Goal: Information Seeking & Learning: Learn about a topic

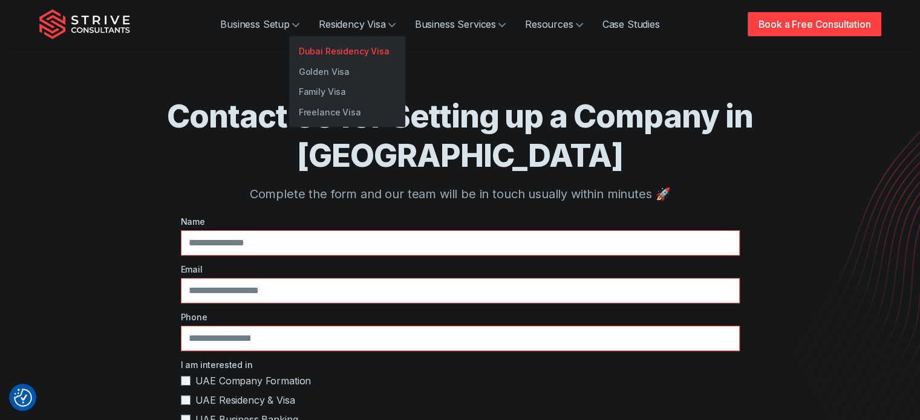
click at [346, 55] on link "Dubai Residency Visa" at bounding box center [347, 51] width 116 height 21
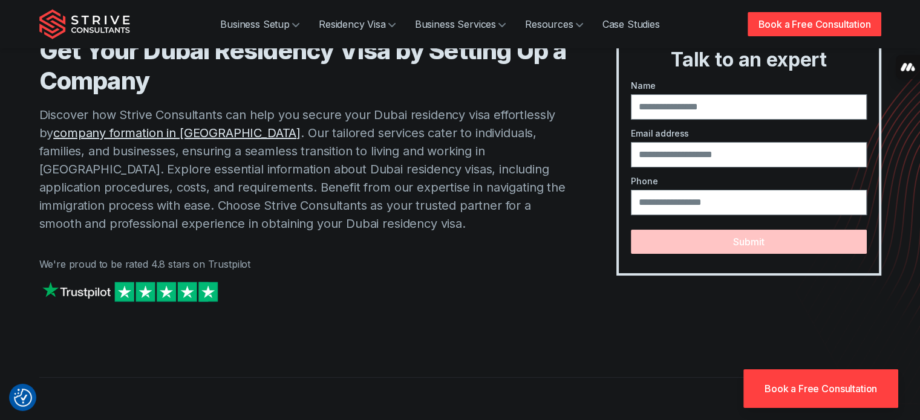
scroll to position [121, 0]
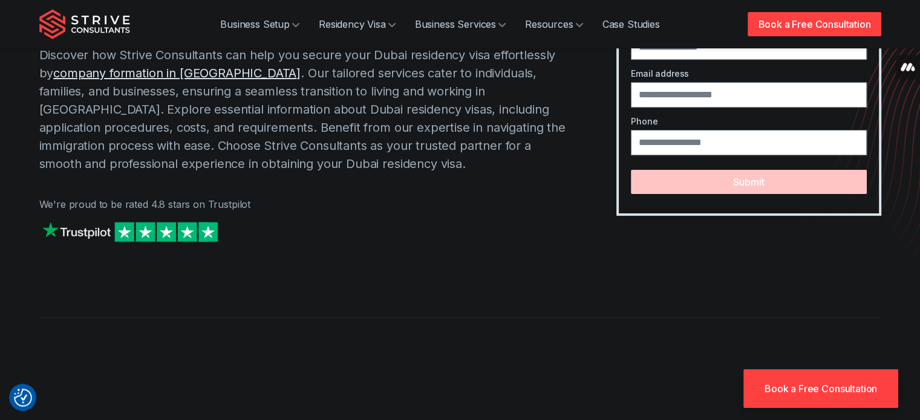
drag, startPoint x: 188, startPoint y: 233, endPoint x: 54, endPoint y: 222, distance: 134.1
click at [54, 222] on div at bounding box center [303, 244] width 529 height 50
click at [234, 232] on div at bounding box center [303, 244] width 529 height 50
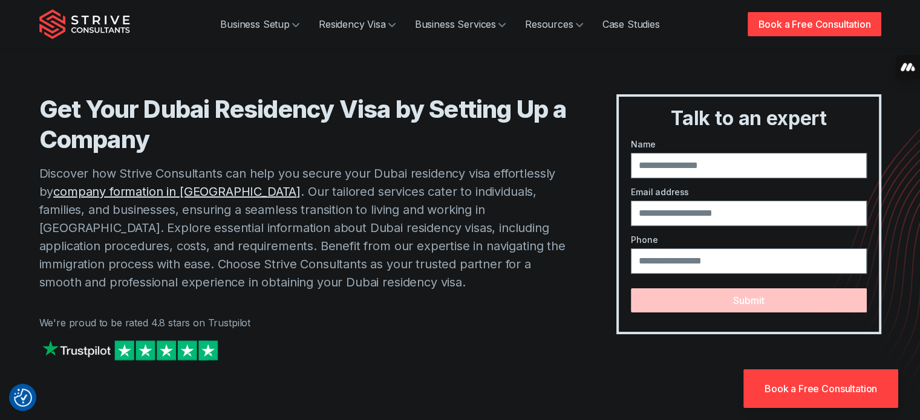
scroll to position [0, 0]
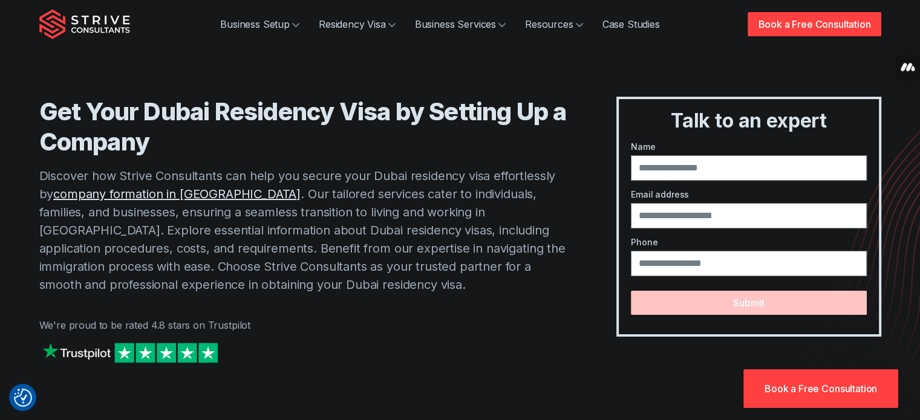
click at [99, 17] on img "Strive Consultants" at bounding box center [84, 24] width 91 height 30
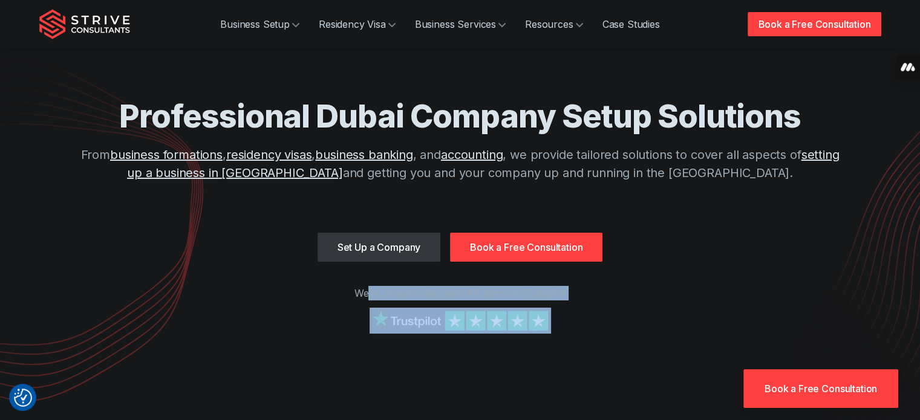
drag, startPoint x: 369, startPoint y: 291, endPoint x: 641, endPoint y: 308, distance: 272.7
click at [641, 308] on div "Professional Dubai Company Setup Solutions From business formations , residency…" at bounding box center [460, 179] width 842 height 358
click at [639, 308] on div at bounding box center [460, 333] width 842 height 50
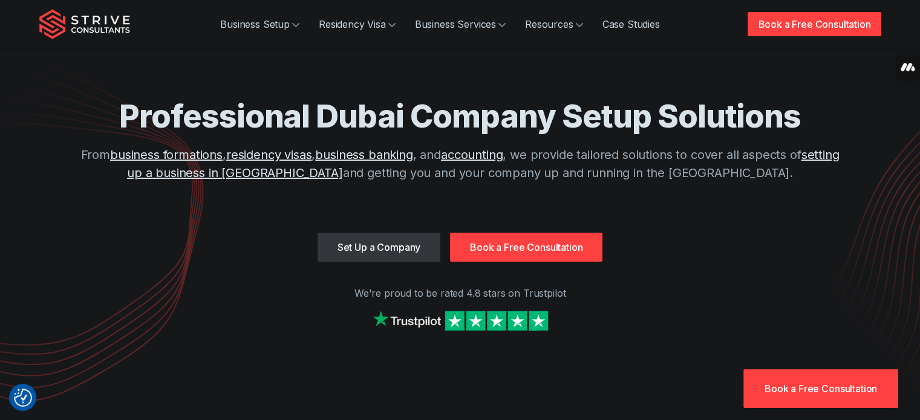
drag, startPoint x: 569, startPoint y: 322, endPoint x: 317, endPoint y: 317, distance: 251.7
click at [317, 317] on div at bounding box center [460, 333] width 842 height 50
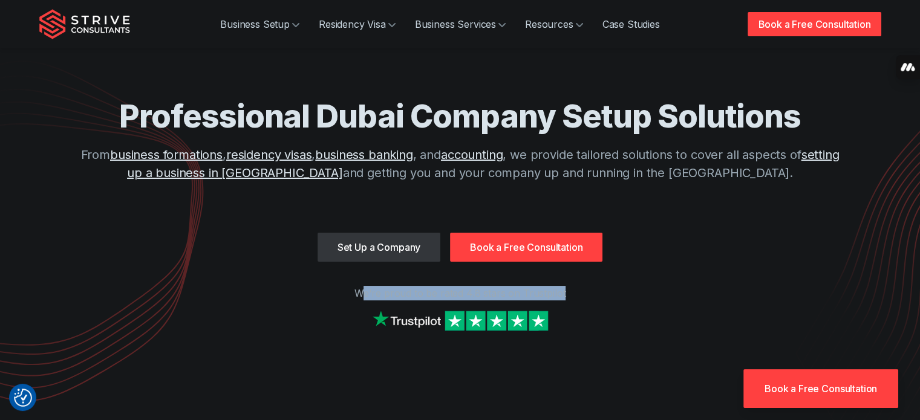
drag, startPoint x: 368, startPoint y: 285, endPoint x: 571, endPoint y: 288, distance: 202.6
click at [571, 288] on div "Professional Dubai Company Setup Solutions From business formations , residency…" at bounding box center [460, 179] width 842 height 358
click at [577, 293] on p "We're proud to be rated 4.8 stars on Trustpilot" at bounding box center [460, 293] width 842 height 15
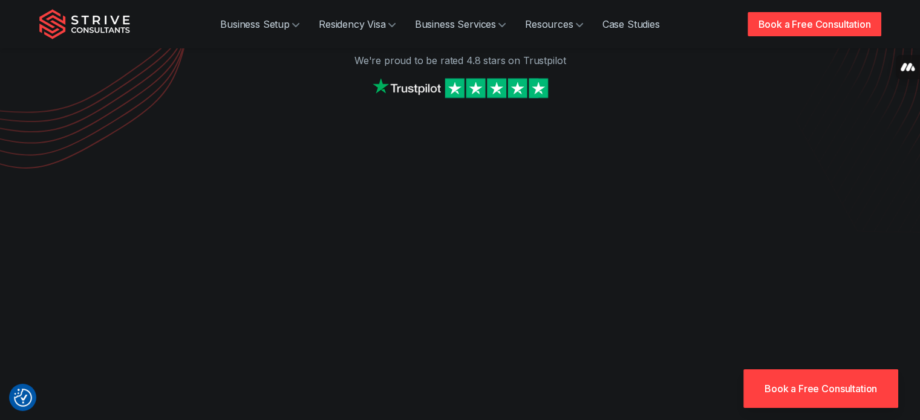
scroll to position [242, 0]
